Goal: Transaction & Acquisition: Purchase product/service

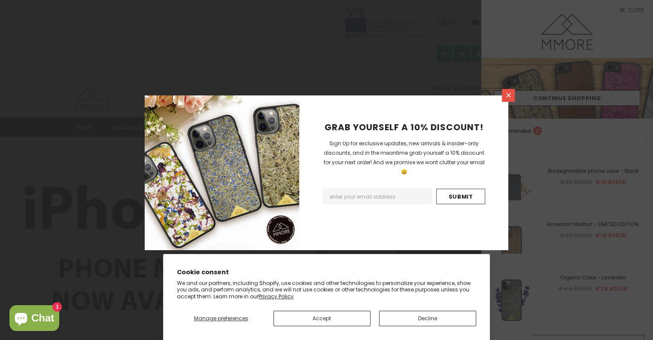
click at [507, 96] on icon at bounding box center [509, 95] width 5 height 5
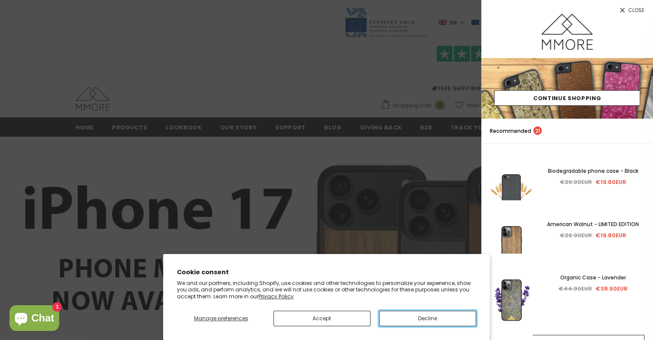
click at [429, 319] on button "Decline" at bounding box center [427, 318] width 97 height 15
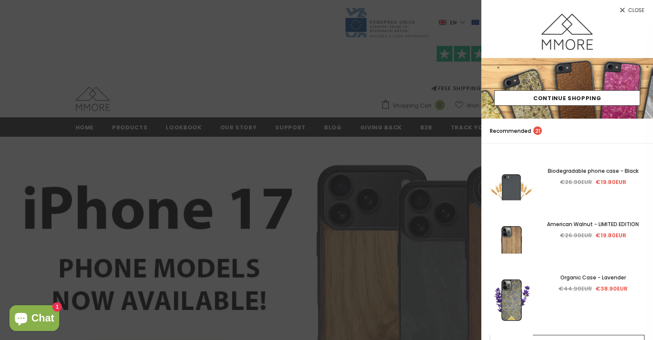
scroll to position [43, 0]
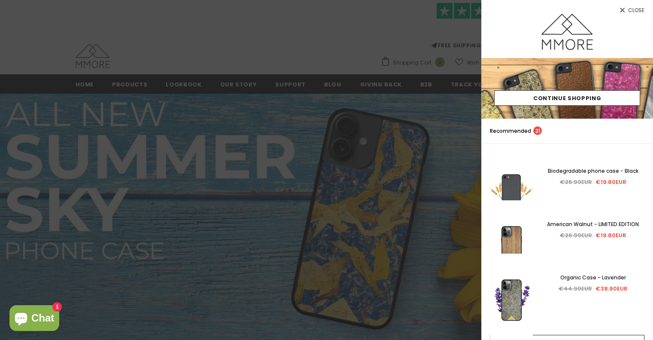
click at [631, 10] on span "Close" at bounding box center [637, 10] width 16 height 5
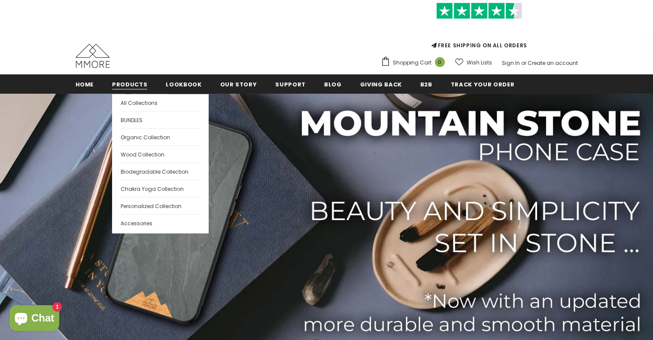
click at [134, 87] on span "Products" at bounding box center [129, 84] width 35 height 8
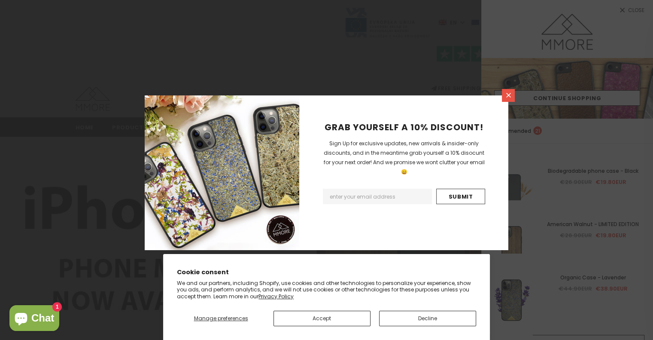
click at [510, 94] on icon at bounding box center [508, 95] width 7 height 7
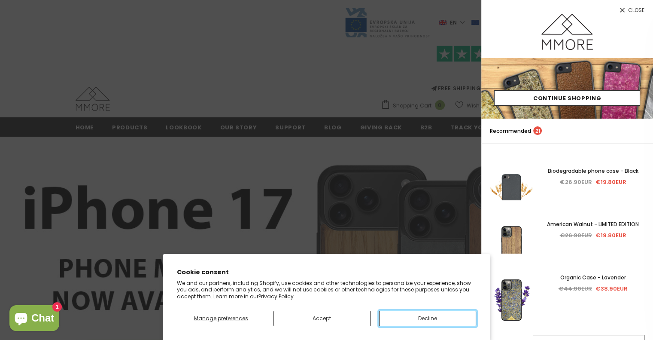
click at [427, 318] on button "Decline" at bounding box center [427, 318] width 97 height 15
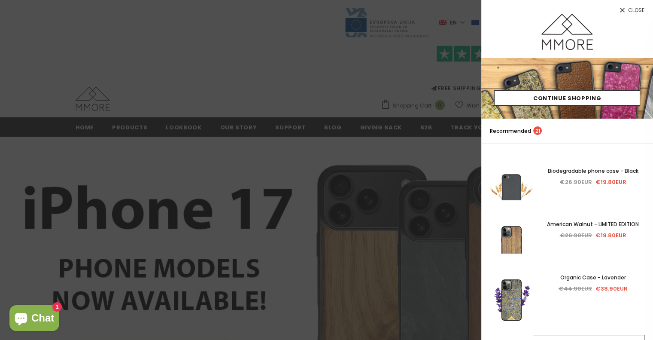
click at [637, 8] on span "Close" at bounding box center [637, 10] width 16 height 5
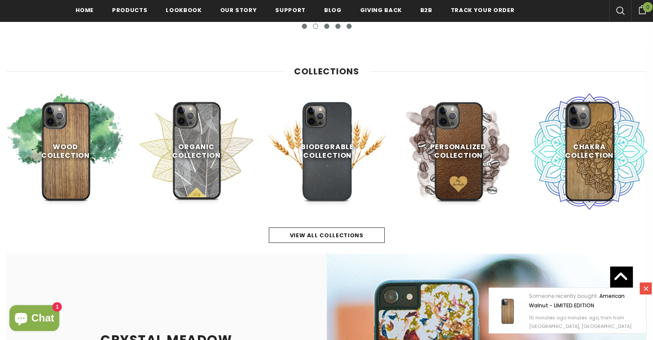
scroll to position [387, 0]
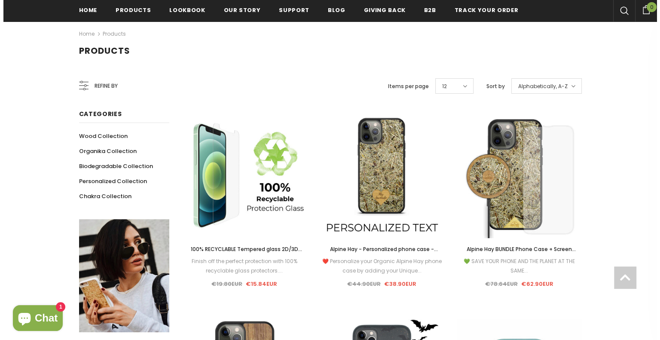
scroll to position [129, 0]
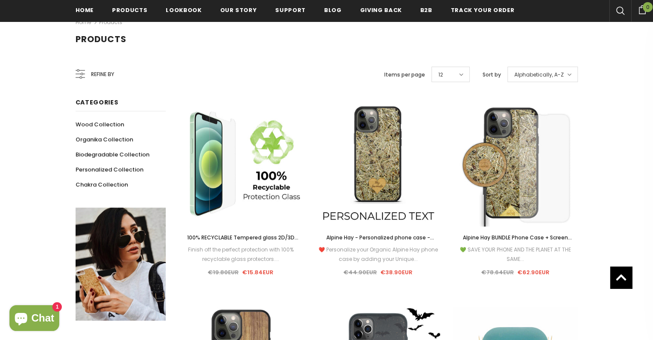
click at [101, 76] on span "Refine by" at bounding box center [102, 74] width 23 height 9
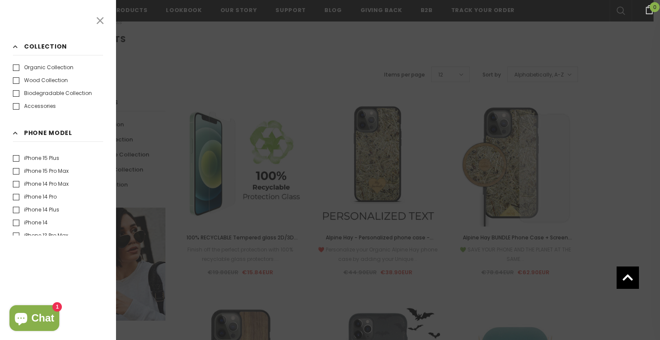
scroll to position [0, 0]
